Goal: Information Seeking & Learning: Learn about a topic

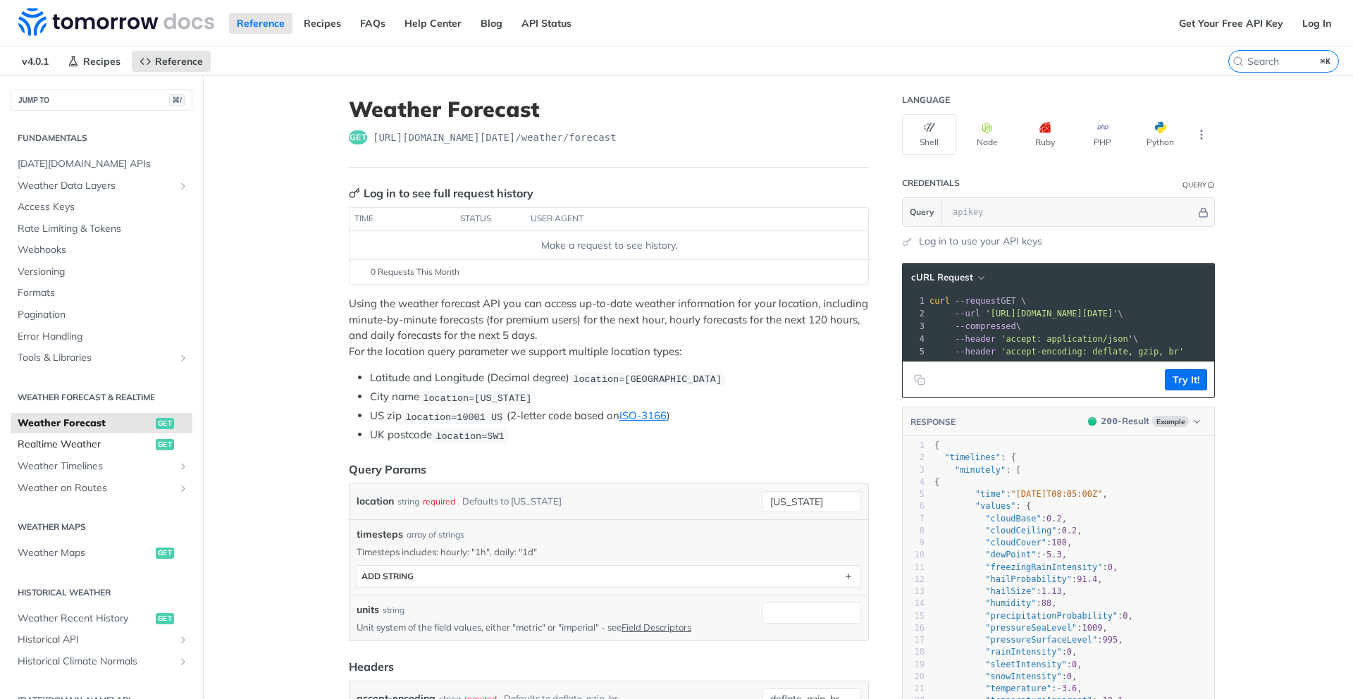
click at [68, 445] on span "Realtime Weather" at bounding box center [85, 445] width 135 height 14
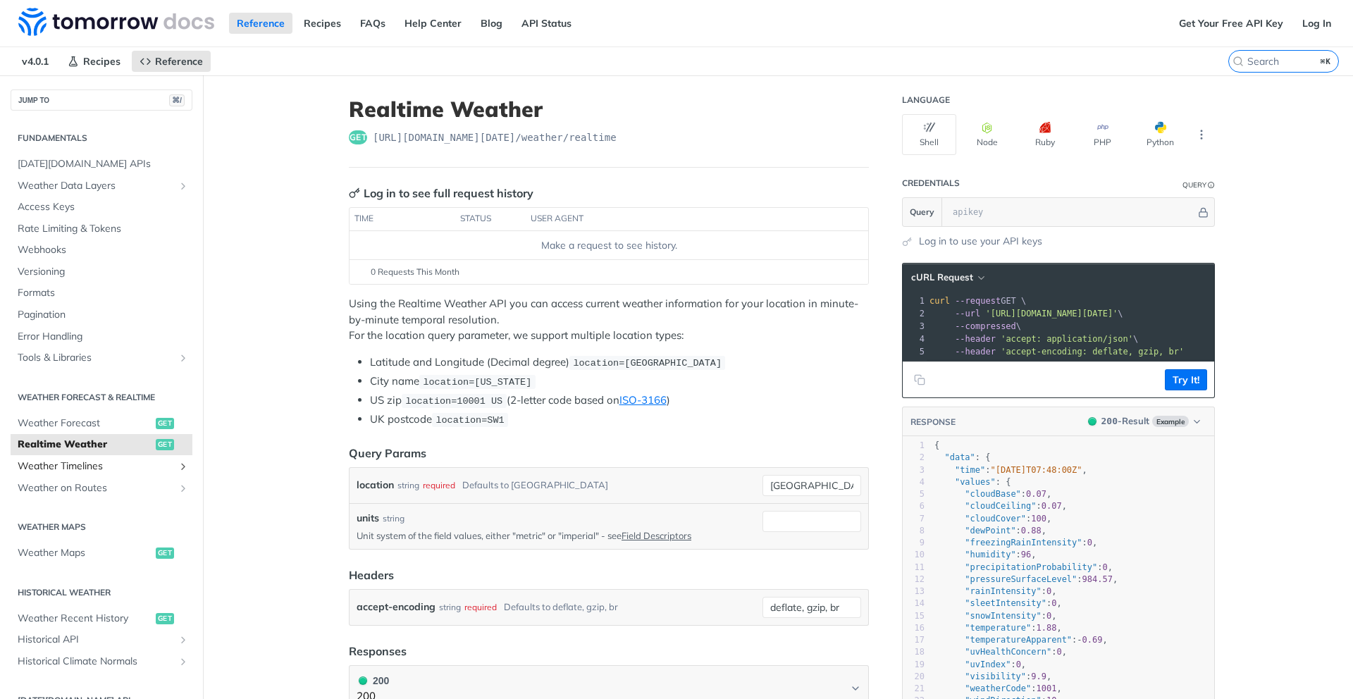
click at [56, 465] on span "Weather Timelines" at bounding box center [96, 466] width 156 height 14
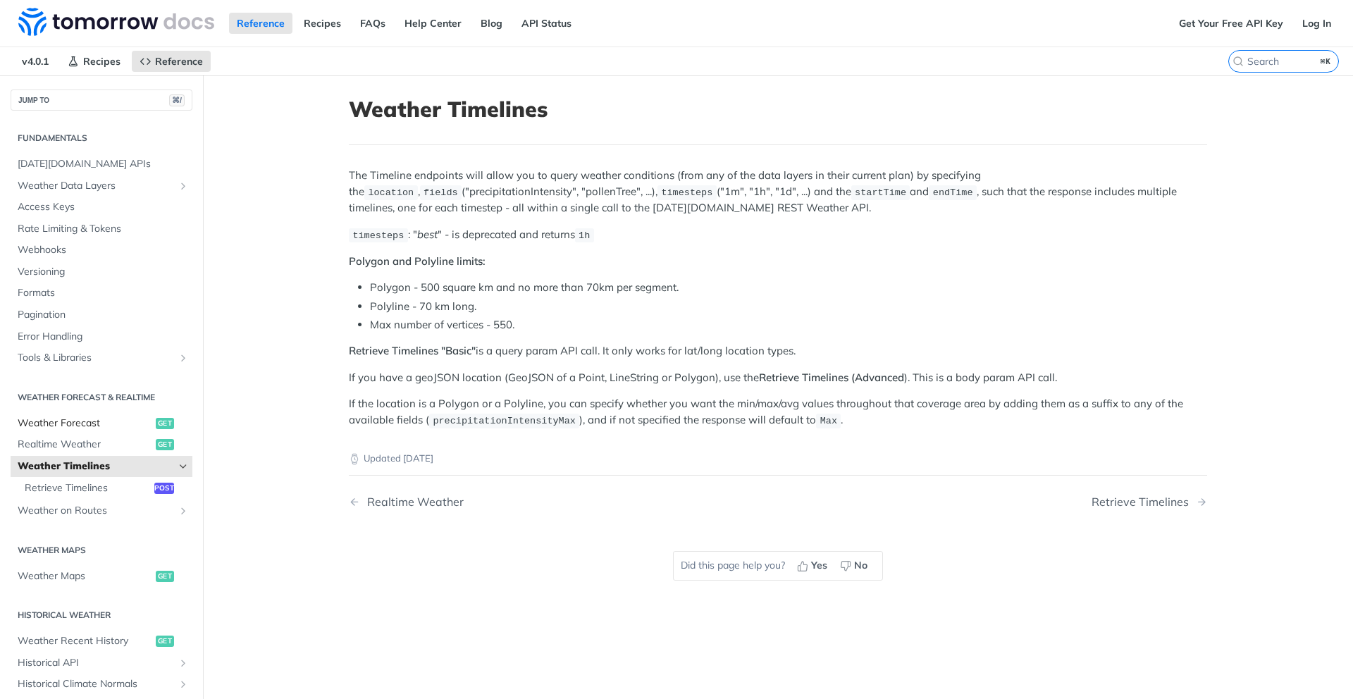
click at [59, 421] on span "Weather Forecast" at bounding box center [85, 423] width 135 height 14
